Goal: Information Seeking & Learning: Learn about a topic

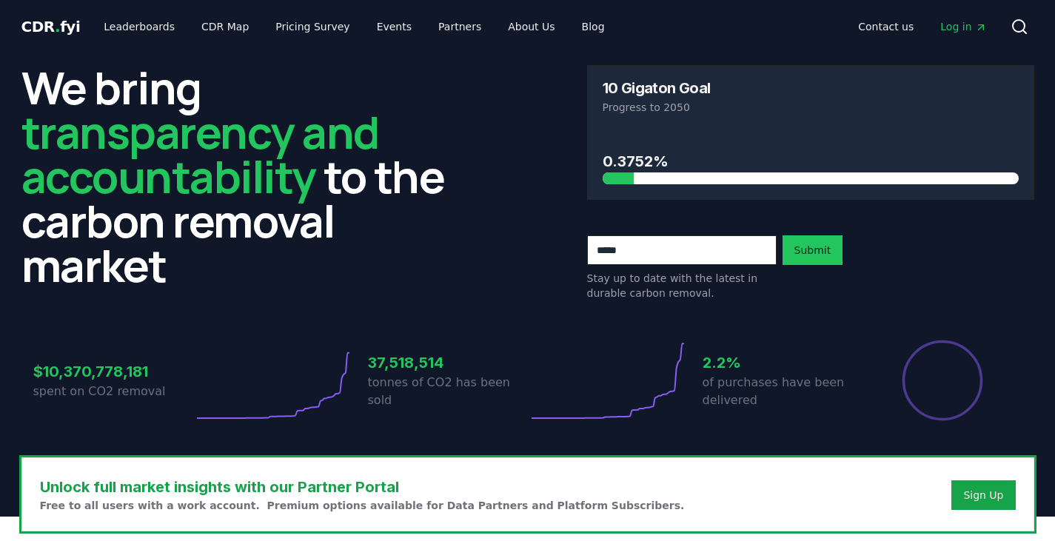
scroll to position [113, 0]
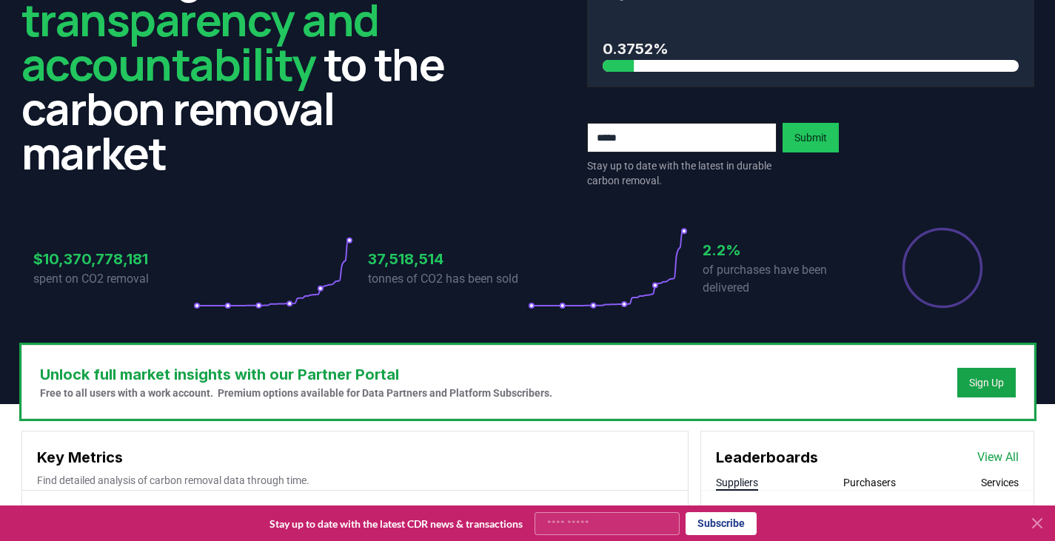
click at [1036, 521] on icon at bounding box center [1037, 523] width 9 height 9
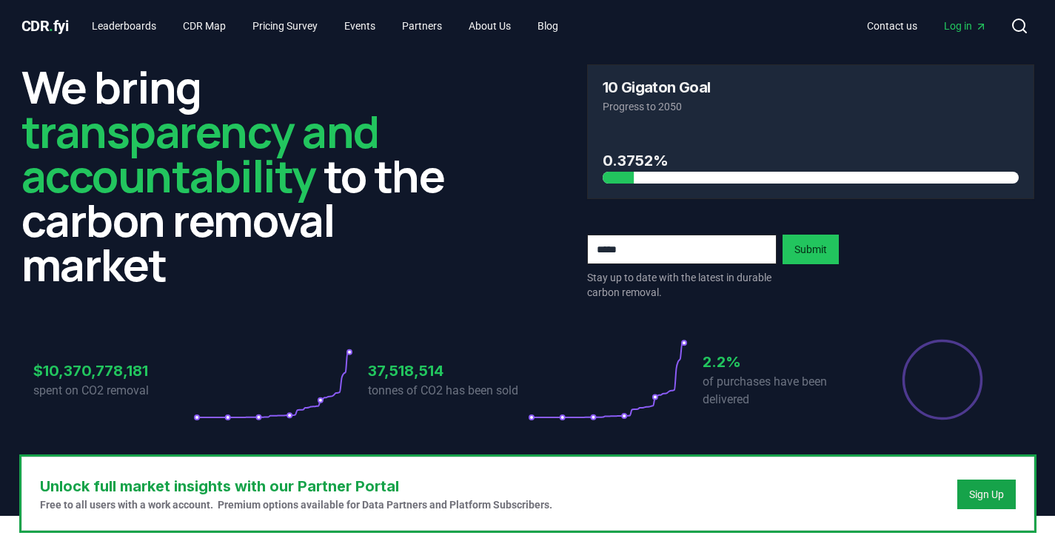
scroll to position [0, 0]
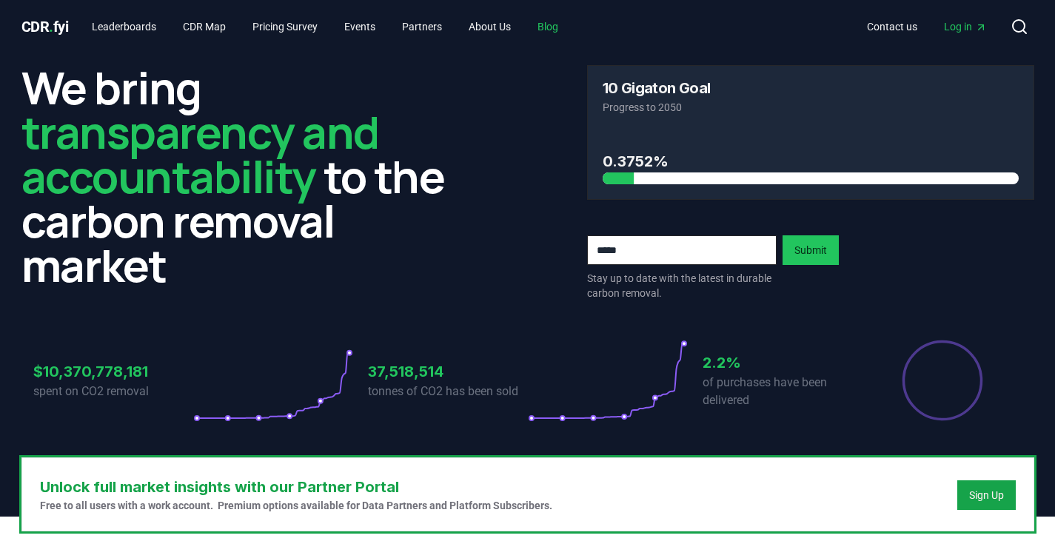
click at [565, 27] on link "Blog" at bounding box center [548, 26] width 44 height 27
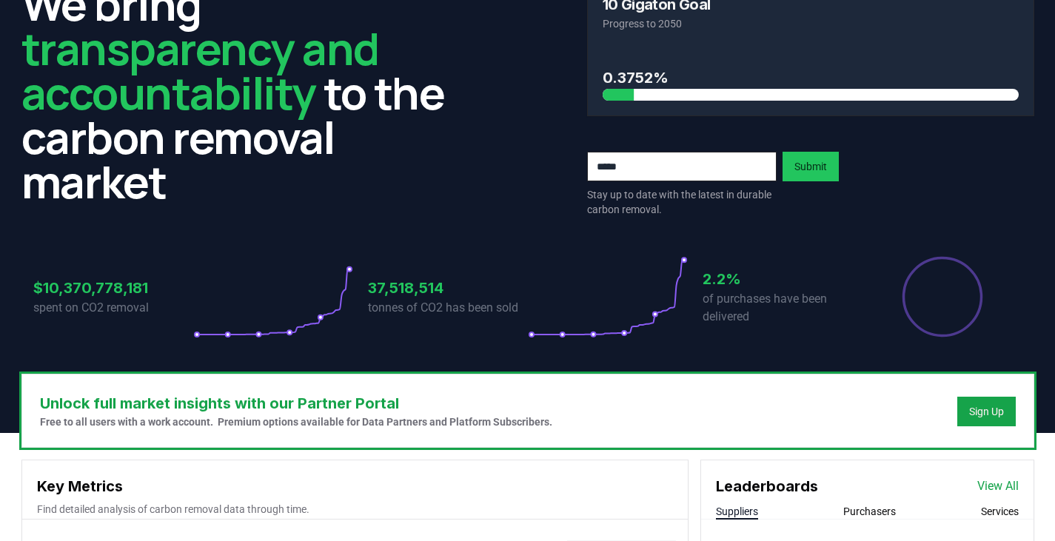
scroll to position [99, 0]
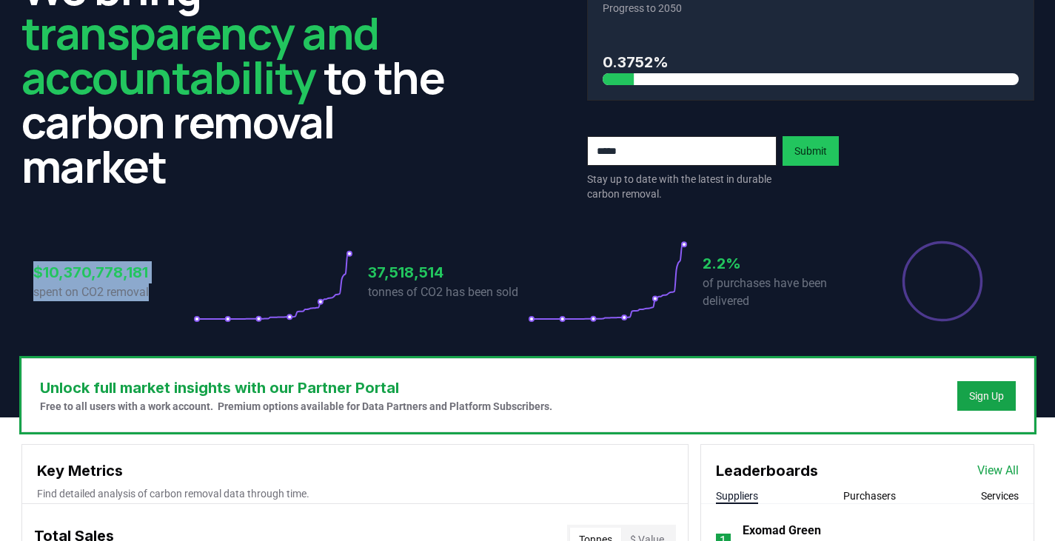
drag, startPoint x: 31, startPoint y: 271, endPoint x: 181, endPoint y: 296, distance: 152.4
click at [181, 296] on div "$10,370,778,181 spent on CO2 removal 37,518,514 tonnes of CO2 has been sold 2.2…" at bounding box center [527, 272] width 1013 height 124
click at [181, 296] on p "spent on CO2 removal" at bounding box center [113, 293] width 160 height 18
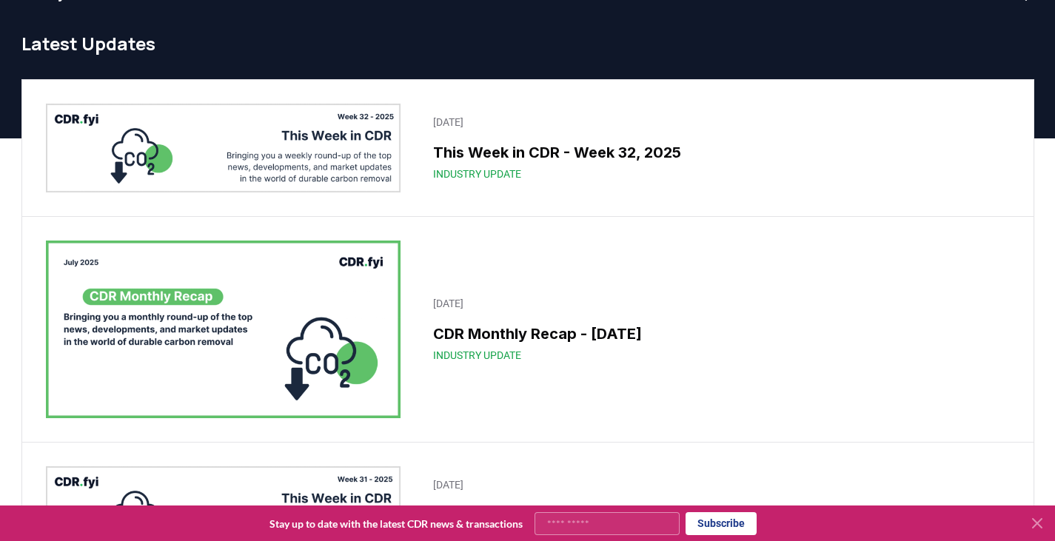
scroll to position [33, 0]
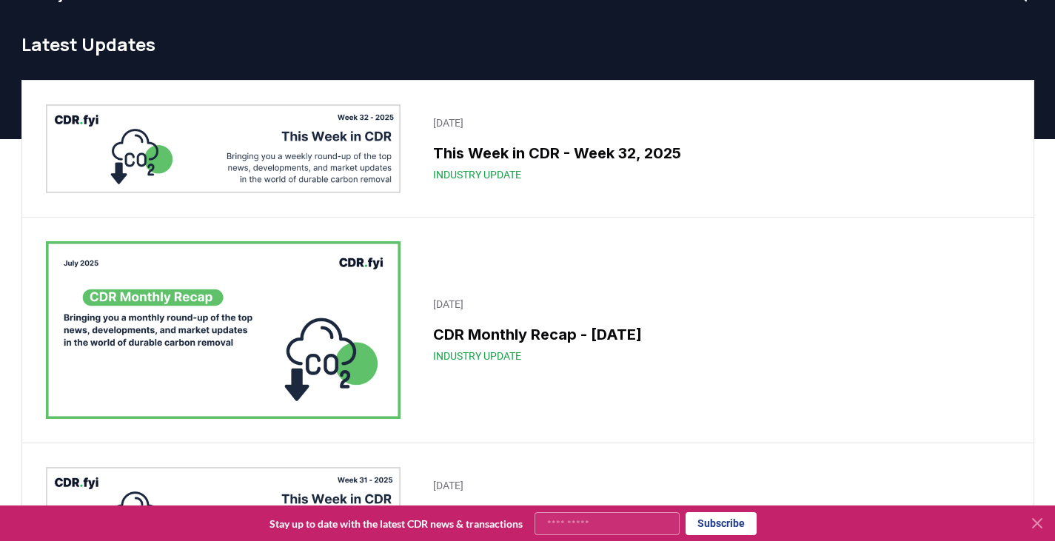
click at [1039, 523] on icon at bounding box center [1037, 524] width 18 height 18
